Goal: Navigation & Orientation: Find specific page/section

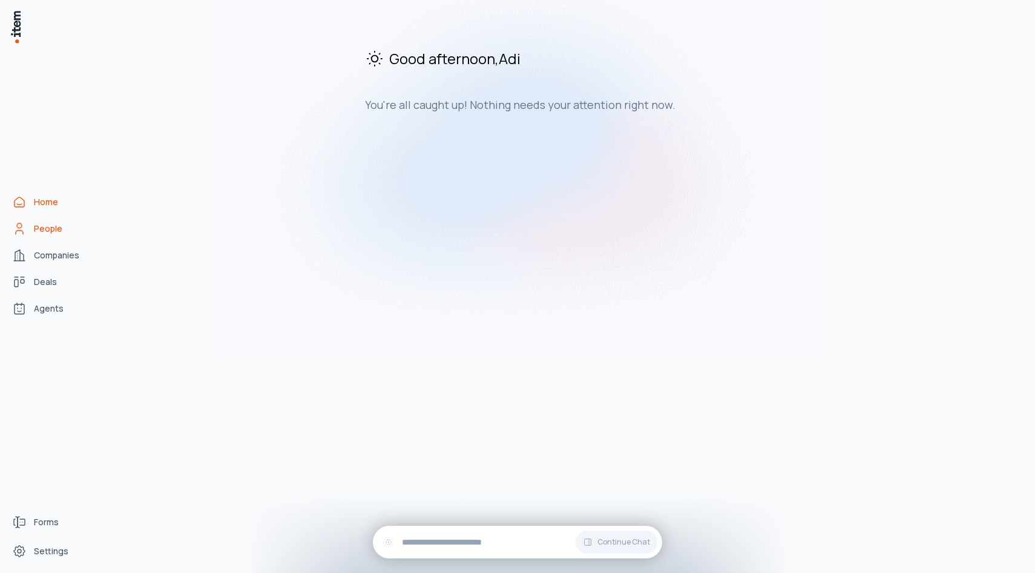
click at [52, 226] on span "People" at bounding box center [48, 229] width 28 height 12
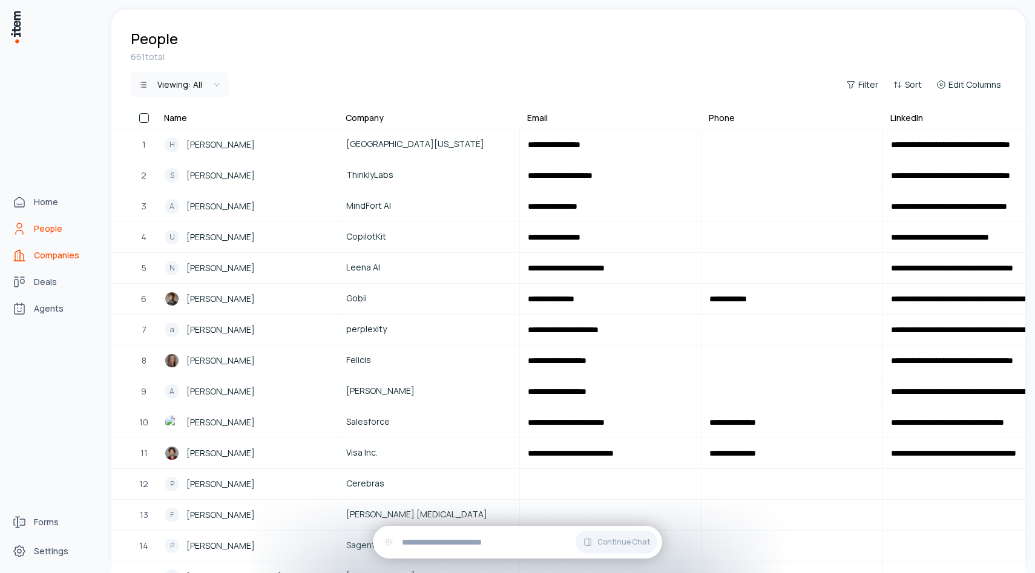
click at [47, 249] on span "Companies" at bounding box center [56, 255] width 45 height 12
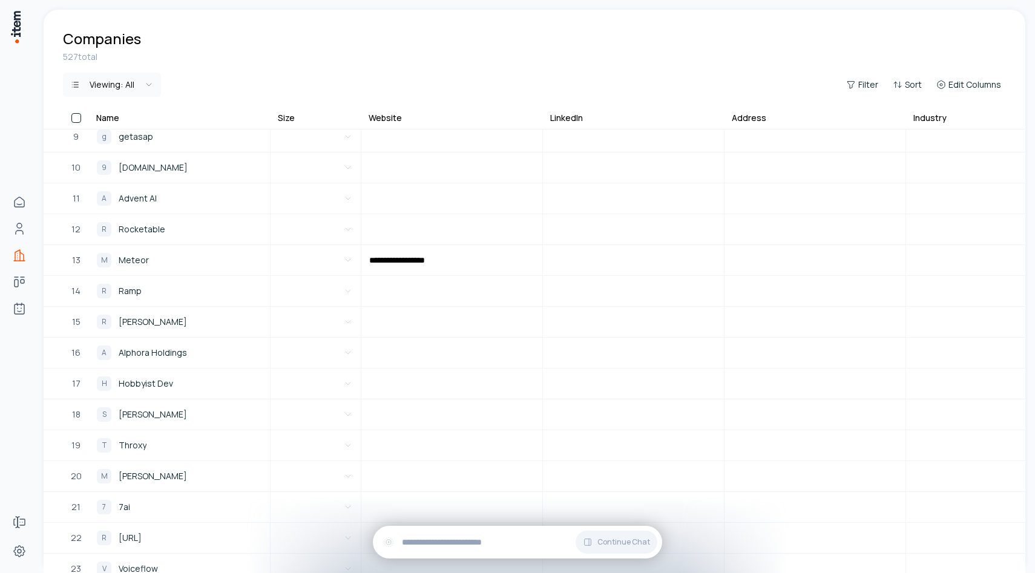
scroll to position [335, 0]
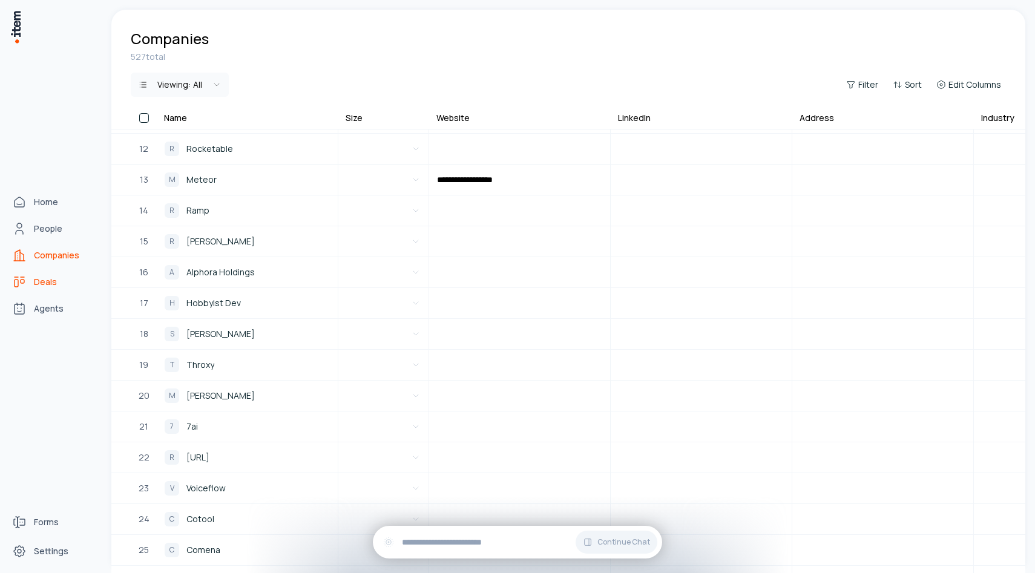
click at [26, 285] on icon "Deals" at bounding box center [19, 282] width 15 height 15
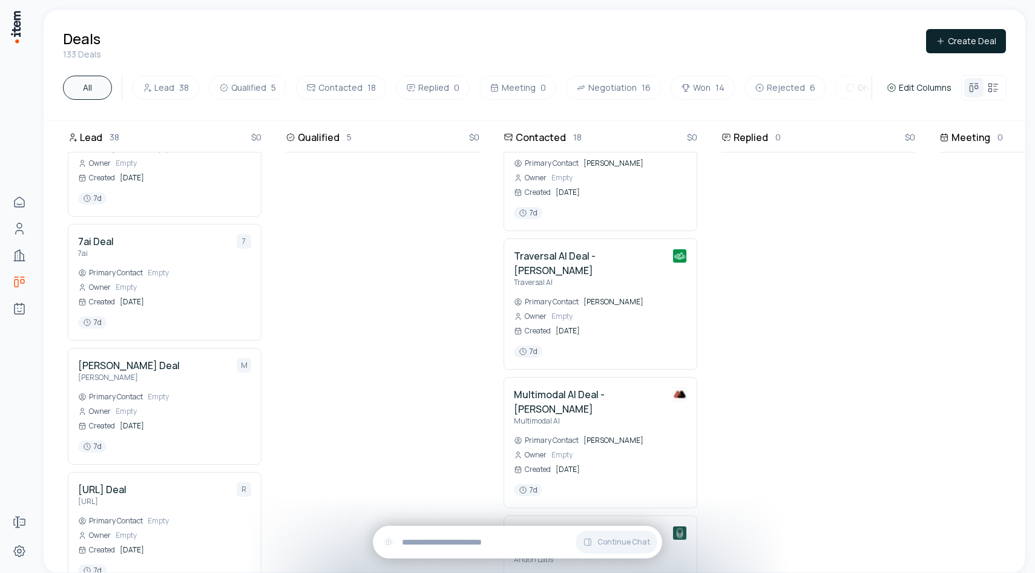
scroll to position [1056, 0]
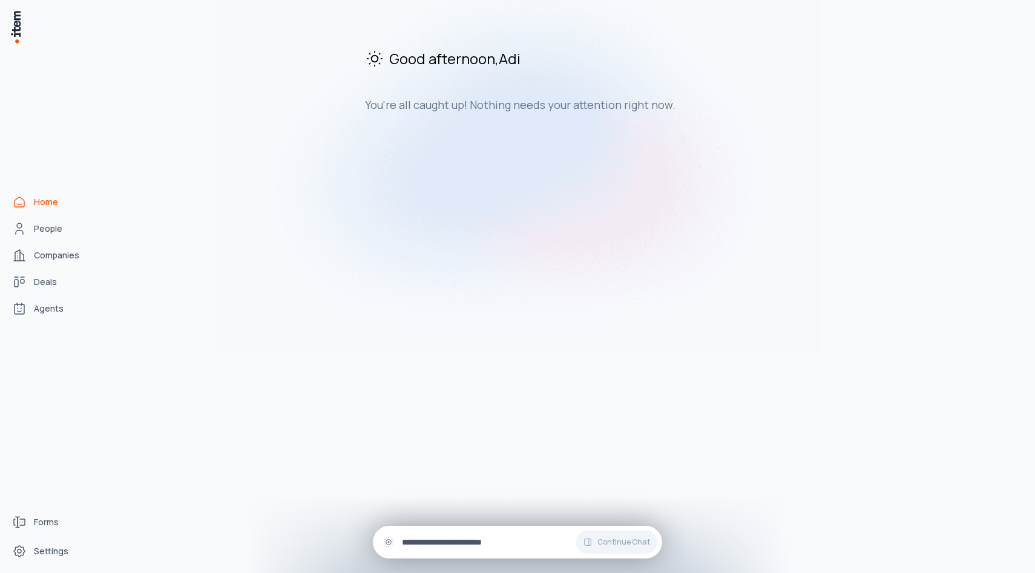
click at [429, 539] on input "text" at bounding box center [527, 542] width 251 height 13
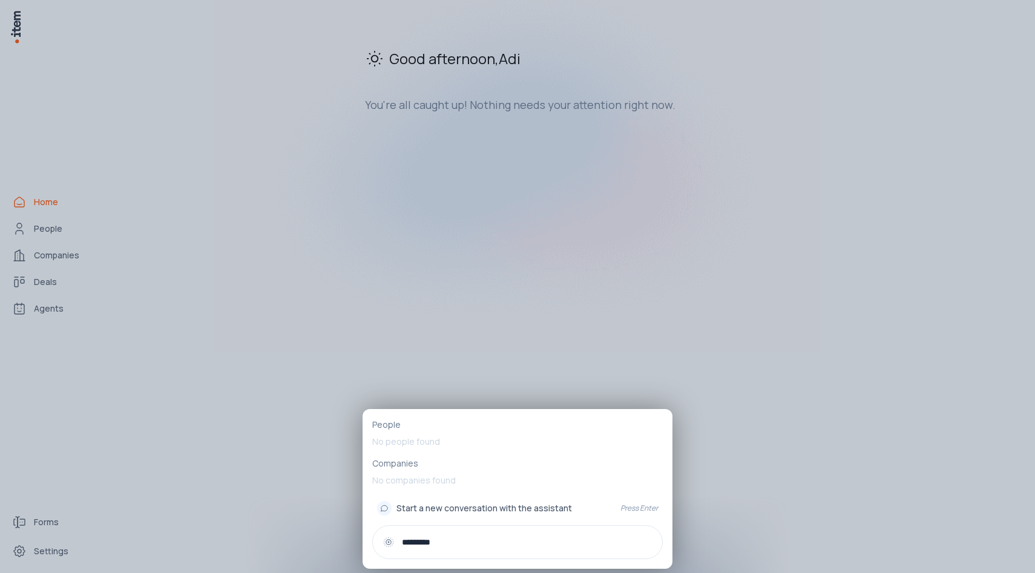
type input "********"
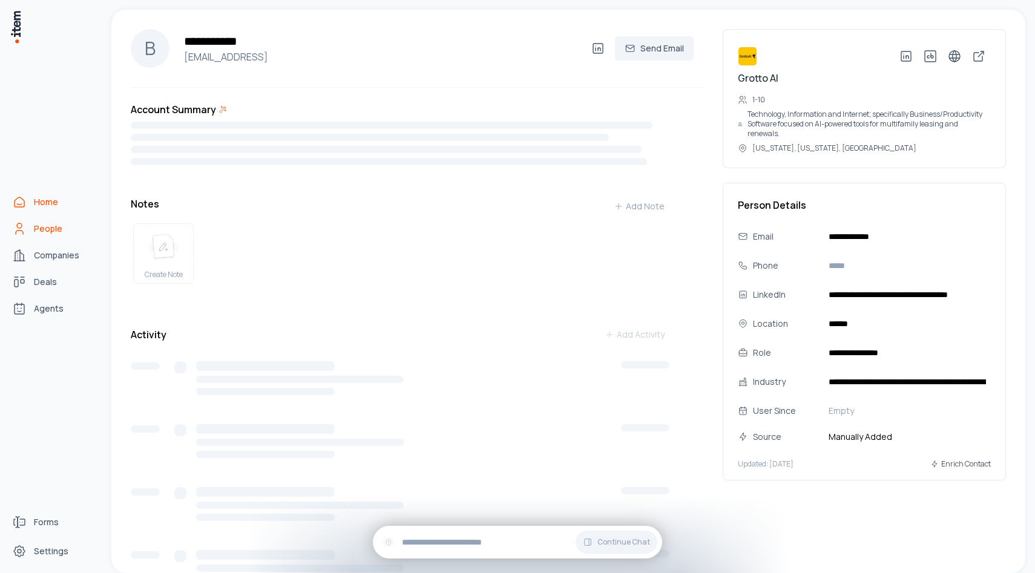
click at [18, 199] on icon "Home" at bounding box center [19, 202] width 15 height 15
